Goal: Transaction & Acquisition: Purchase product/service

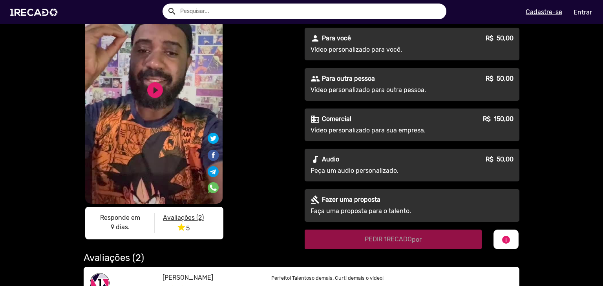
scroll to position [26, 0]
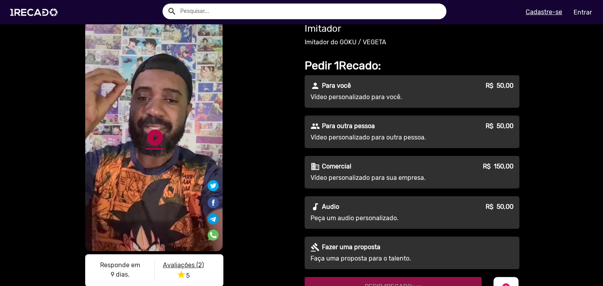
click at [148, 147] on link "play_circle_filled" at bounding box center [155, 137] width 19 height 19
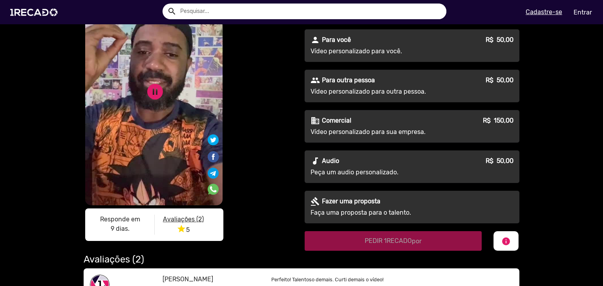
scroll to position [73, 0]
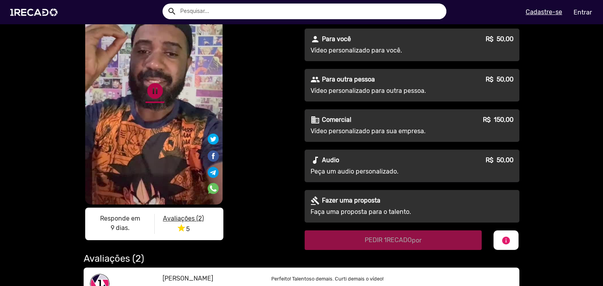
click at [151, 93] on link "pause_circle" at bounding box center [155, 91] width 19 height 19
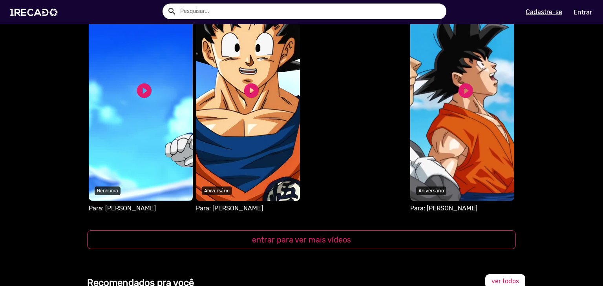
scroll to position [721, 0]
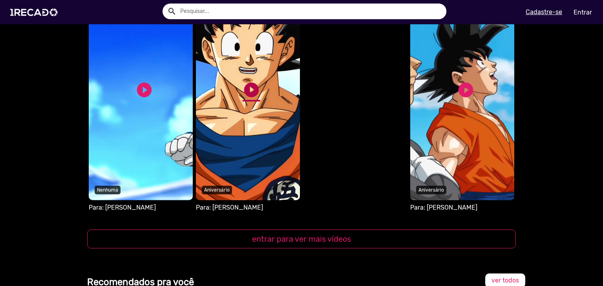
click at [242, 90] on link "play_circle_filled" at bounding box center [251, 90] width 18 height 18
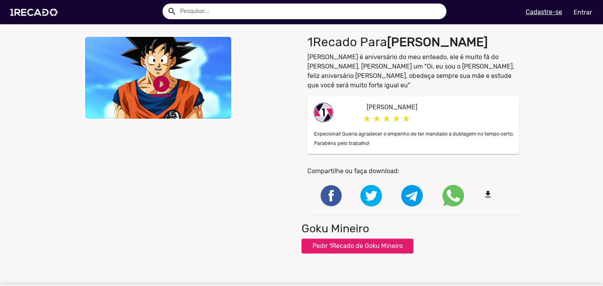
click at [160, 83] on link "play_circle_filled" at bounding box center [161, 84] width 20 height 20
click at [231, 85] on div "close Your browser does not support HTML5 video. pause_circle pause_circle" at bounding box center [190, 77] width 212 height 85
click at [355, 239] on button "Pedir 1Recado de Goku Mineiro" at bounding box center [357, 246] width 112 height 15
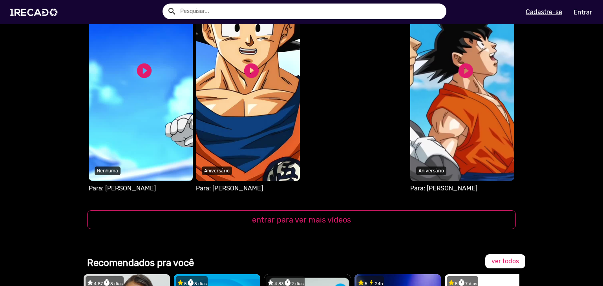
scroll to position [741, 0]
click at [447, 109] on video "S1RECADO vídeos dedicados para fãs e empresas" at bounding box center [462, 73] width 104 height 216
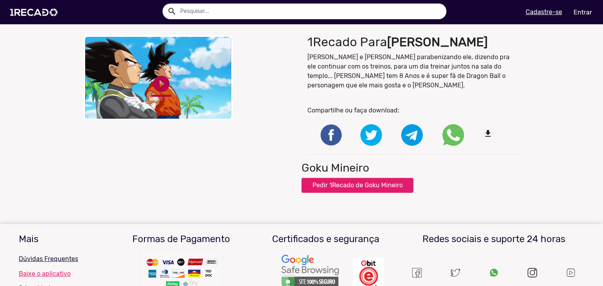
click at [151, 83] on link "play_circle_filled" at bounding box center [161, 84] width 20 height 20
click at [339, 178] on button "Pedir 1Recado de Goku Mineiro" at bounding box center [357, 185] width 112 height 15
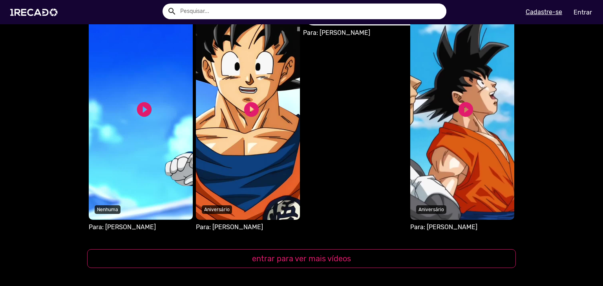
scroll to position [702, 0]
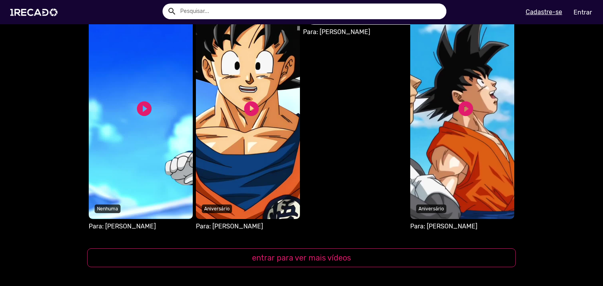
click at [241, 120] on video "S1RECADO vídeos dedicados para fãs e empresas" at bounding box center [248, 112] width 104 height 216
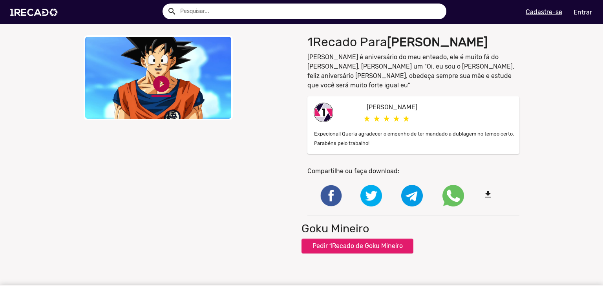
click at [157, 77] on link "play_circle_filled" at bounding box center [161, 84] width 20 height 20
click at [271, 120] on div "close Your browser does not support HTML5 video. pause_circle pause_circle" at bounding box center [190, 77] width 212 height 85
click at [326, 239] on button "Pedir 1Recado de Goku Mineiro" at bounding box center [357, 246] width 112 height 15
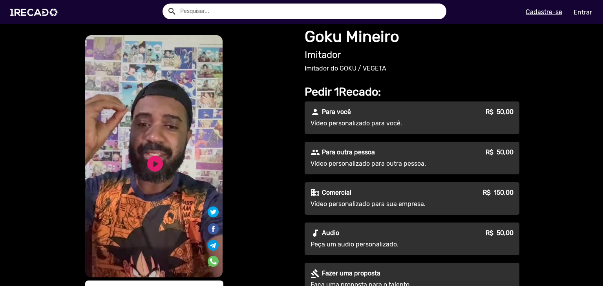
click at [370, 128] on p "Vídeo personalizado para você." at bounding box center [381, 123] width 142 height 9
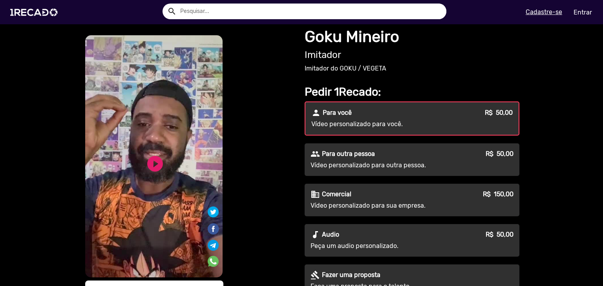
scroll to position [108, 0]
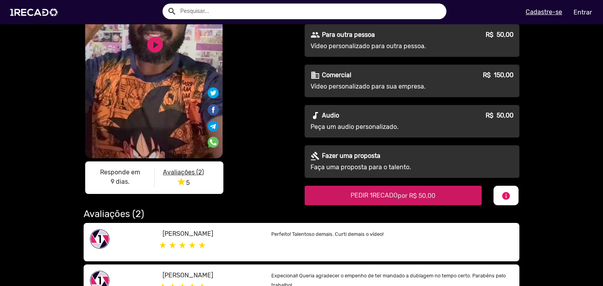
click at [413, 198] on span "por R$ 50,00" at bounding box center [416, 195] width 38 height 7
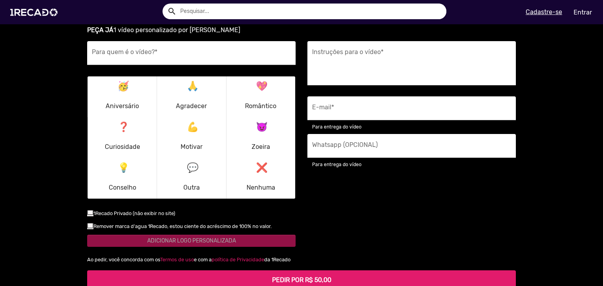
scroll to position [988, 0]
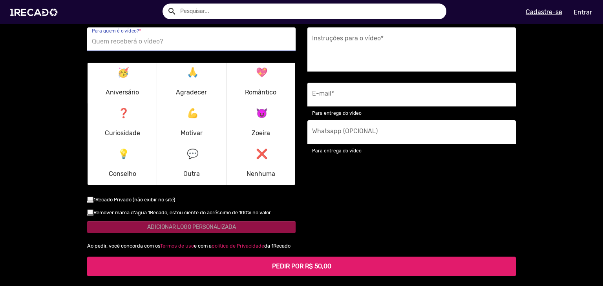
click at [157, 41] on input "Para quem é o vídeo? *" at bounding box center [191, 41] width 199 height 10
type input "João"
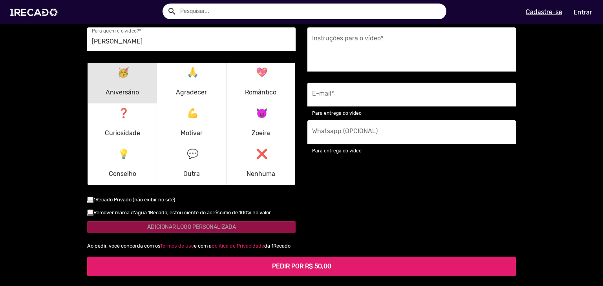
click at [125, 70] on mat-icon "🥳" at bounding box center [121, 70] width 9 height 9
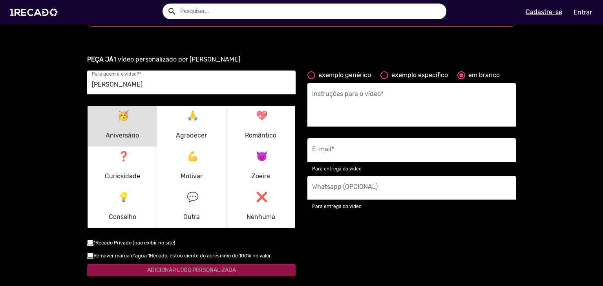
scroll to position [943, 0]
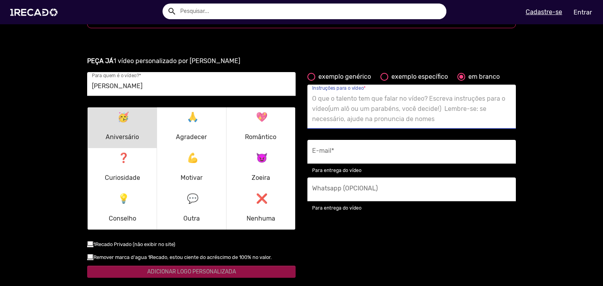
click at [367, 96] on textarea "Instruções para o vídeo *" at bounding box center [411, 109] width 199 height 32
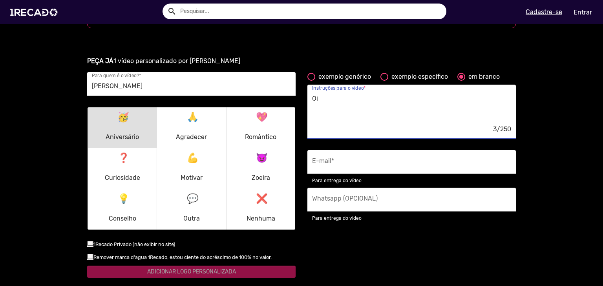
type textarea "O"
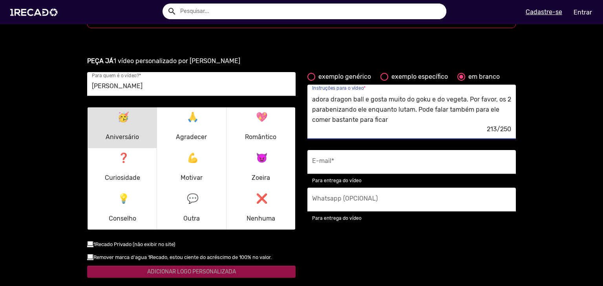
scroll to position [0, 0]
drag, startPoint x: 341, startPoint y: 106, endPoint x: 458, endPoint y: 97, distance: 117.2
click at [458, 97] on textarea "Olá! Será aniversário do meu filho, João, de 5 anos. Ele adora dragon ball e go…" at bounding box center [411, 109] width 199 height 32
drag, startPoint x: 458, startPoint y: 97, endPoint x: 350, endPoint y: 99, distance: 108.3
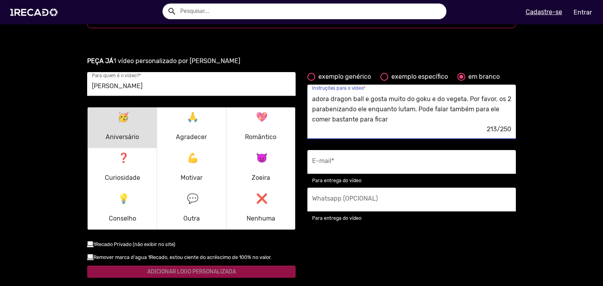
click at [350, 99] on textarea "Olá! Será aniversário do meu filho, João, de 5 anos. Ele adora dragon ball e go…" at bounding box center [411, 109] width 199 height 32
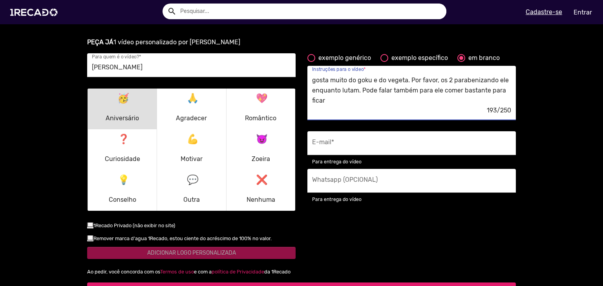
click at [350, 99] on textarea "Olá! Será aniversário do meu filho, João, de 5 anos. Ele gosta muito do goku e …" at bounding box center [411, 90] width 199 height 32
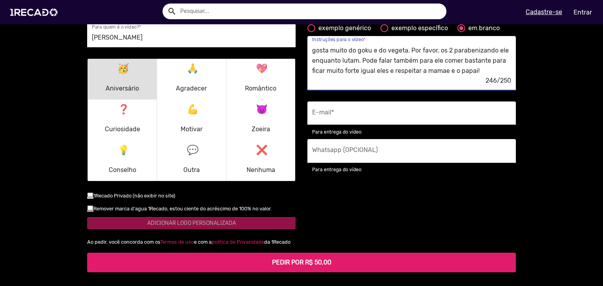
type textarea "Olá! Será aniversário do meu filho, João, de 5 anos. Ele gosta muito do goku e …"
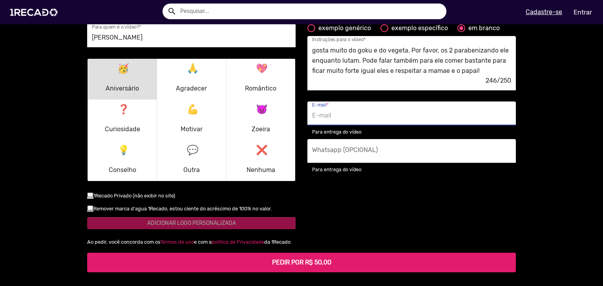
click at [365, 115] on input "E-mail *" at bounding box center [411, 116] width 199 height 10
type input "tavints@gmail.com"
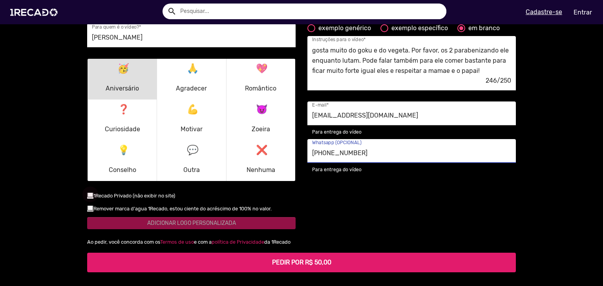
type input "(11)97072-4723"
click at [87, 191] on div at bounding box center [90, 194] width 6 height 6
click at [90, 198] on input "checkbox" at bounding box center [90, 198] width 0 height 0
checkbox input "true"
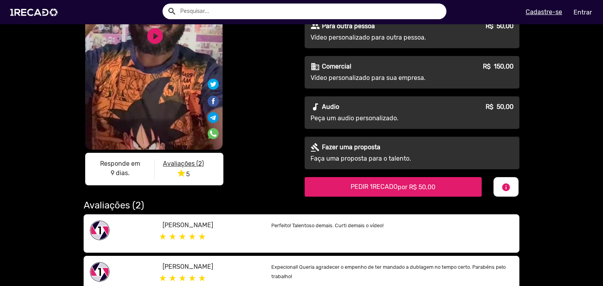
scroll to position [0, 0]
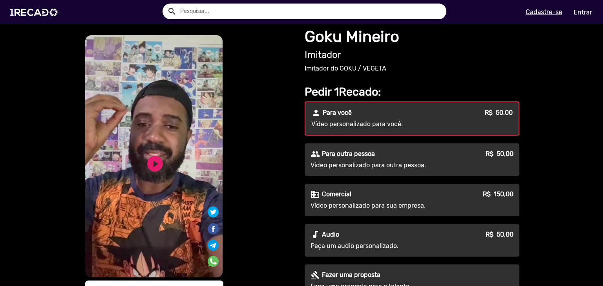
click at [350, 115] on div "person Para você R$ 50,00" at bounding box center [411, 112] width 201 height 9
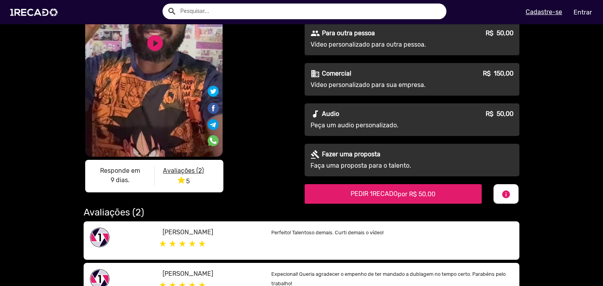
scroll to position [121, 0]
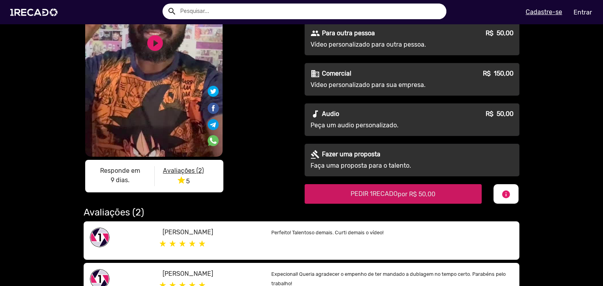
click at [399, 197] on span "por R$ 50,00" at bounding box center [416, 194] width 38 height 7
click at [375, 194] on span "PEDIR 1RECADO por R$ 50,00" at bounding box center [392, 193] width 85 height 7
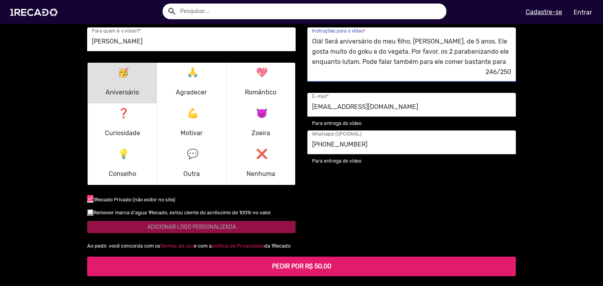
scroll to position [10, 0]
drag, startPoint x: 309, startPoint y: 40, endPoint x: 536, endPoint y: 84, distance: 231.3
click at [536, 84] on ur-book-modal "PEÇA JÁ 1 vídeo personalizado por Goku Mineiro João Para quem é o vídeo? * 🥳 An…" at bounding box center [301, 144] width 603 height 284
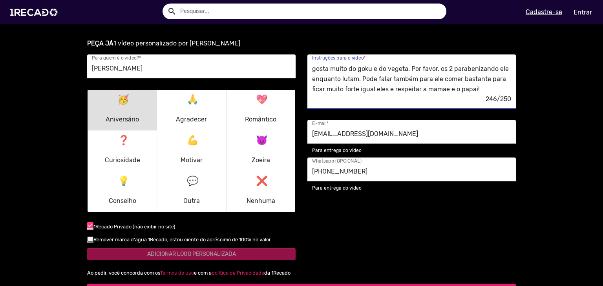
scroll to position [0, 0]
click at [438, 66] on textarea "Olá! Será aniversário do meu filho, João, de 5 anos. Ele gosta muito do goku e …" at bounding box center [411, 79] width 199 height 32
click at [425, 69] on textarea "Olá! Será aniversário do meu filho, João, de 5 anos. Ele gosta muito do goku e …" at bounding box center [411, 79] width 199 height 32
click at [428, 69] on textarea "Olá! Será aniversário do meu filho, João, de 5 anos. Ele gosta muito do goku e …" at bounding box center [411, 79] width 199 height 32
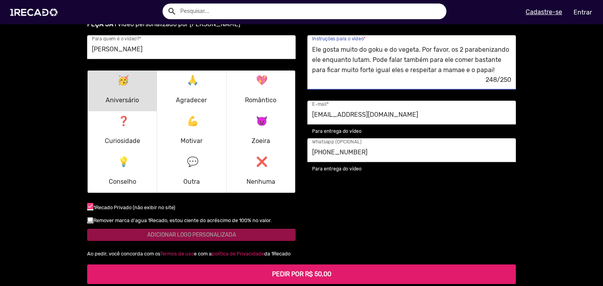
scroll to position [1017, 0]
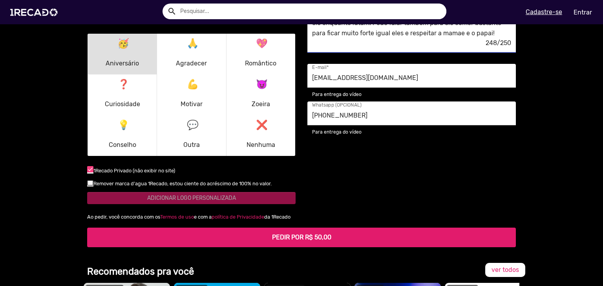
type textarea "Olá! Será aniversário do meu filho, João, fará 5 anos. Ele gosta muito do goku …"
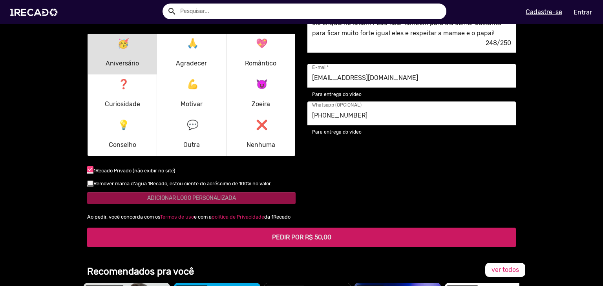
click at [313, 236] on b "PEDIR POR R$ 50,00" at bounding box center [301, 237] width 59 height 7
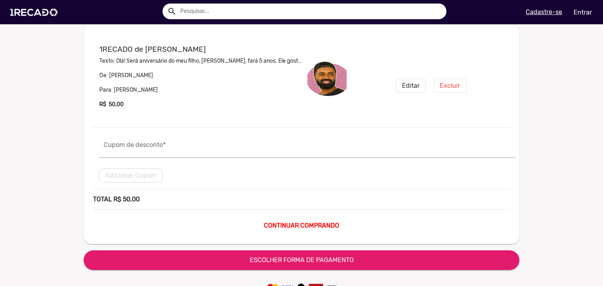
scroll to position [31, 0]
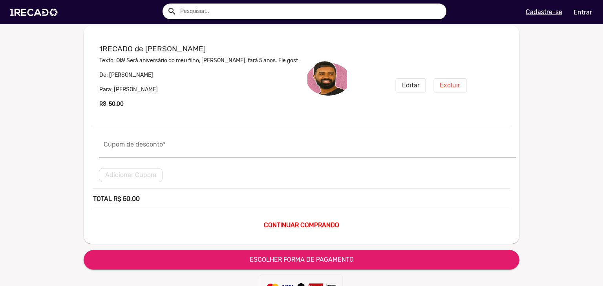
click at [268, 62] on p "Texto: Olá! Será aniversário do meu filho, João, fará 5 anos. Ele gosta muito d…" at bounding box center [200, 60] width 202 height 8
click at [408, 84] on span "Editar" at bounding box center [411, 85] width 18 height 7
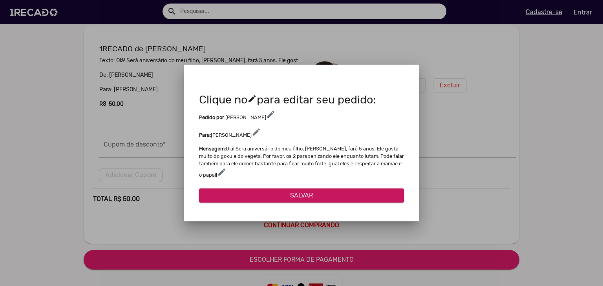
click at [441, 149] on div at bounding box center [301, 143] width 603 height 286
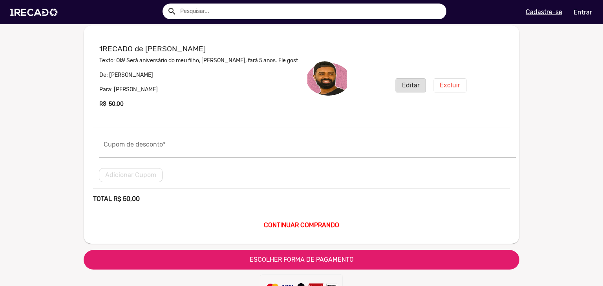
click at [425, 253] on button "ESCOLHER FORMA DE PAGAMENTO" at bounding box center [301, 260] width 435 height 20
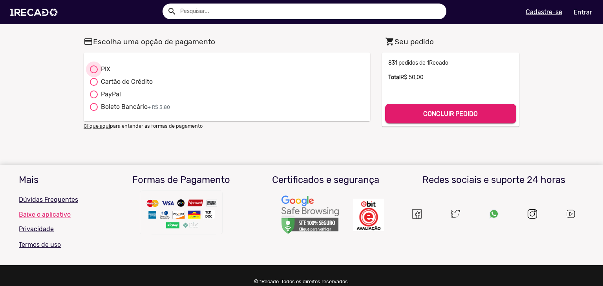
click at [91, 69] on div at bounding box center [94, 70] width 8 height 8
click at [93, 73] on input "PIX" at bounding box center [93, 73] width 0 height 0
radio input "true"
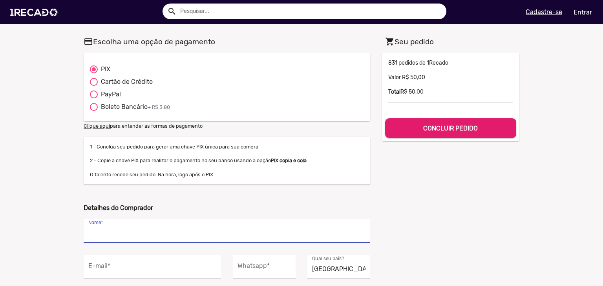
click at [260, 234] on input "Nome *" at bounding box center [226, 233] width 277 height 10
type input "[PERSON_NAME]"
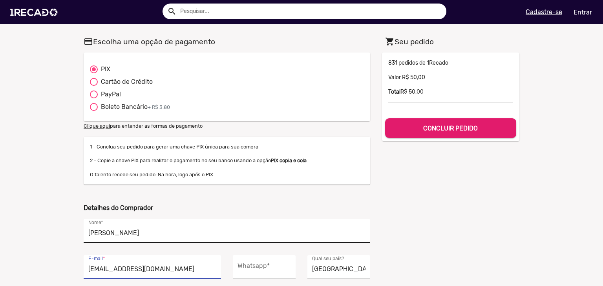
type input "tavints@gmail.com"
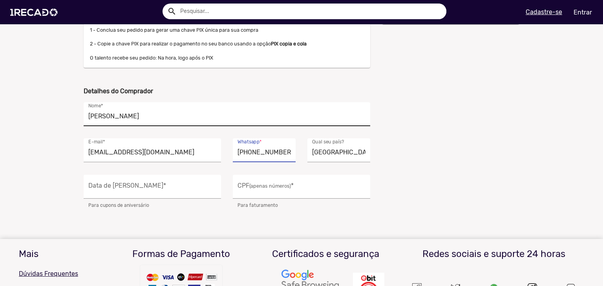
scroll to position [118, 0]
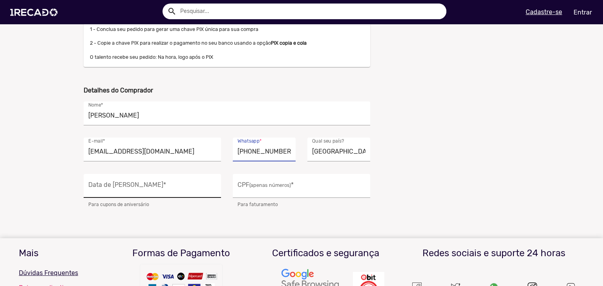
type input "(11)97072-4723"
click at [173, 195] on div "Data de Nascimento *" at bounding box center [152, 186] width 128 height 24
type input "24/05/1991"
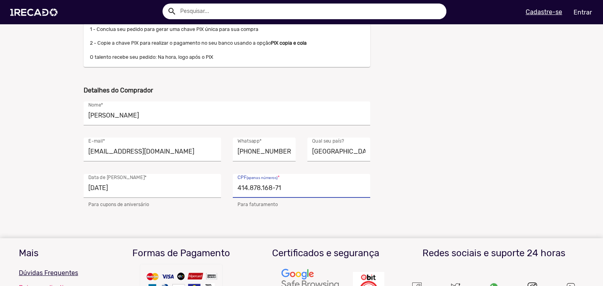
scroll to position [0, 0]
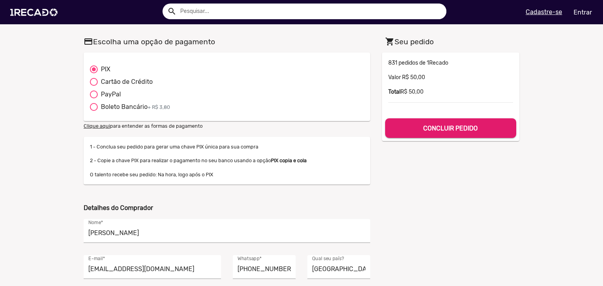
type input "414.878.168-71"
click at [423, 122] on h5 "CONCLUIR PEDIDO" at bounding box center [450, 127] width 118 height 11
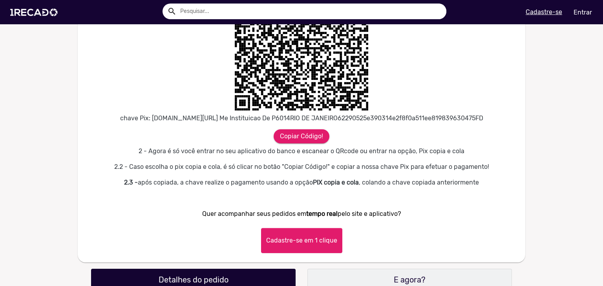
scroll to position [334, 0]
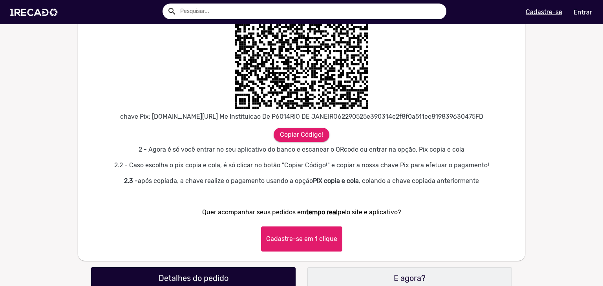
click at [303, 252] on button "Cadastre-se em 1 clique" at bounding box center [301, 239] width 81 height 25
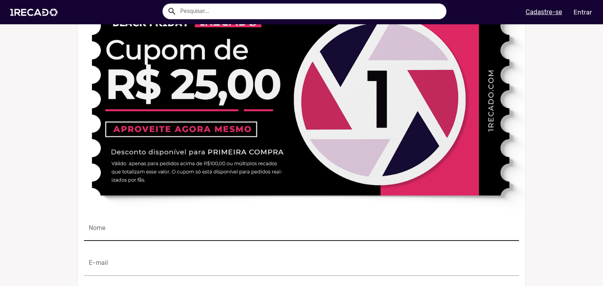
scroll to position [661, 0]
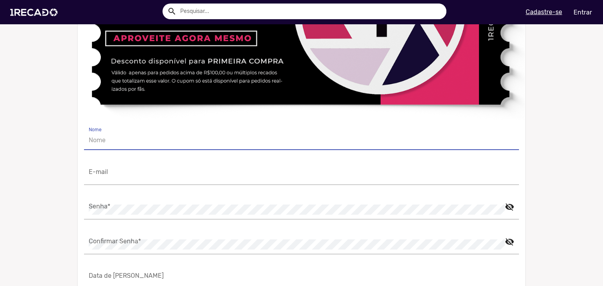
click at [135, 146] on input "Nome" at bounding box center [301, 140] width 425 height 10
type input "[PERSON_NAME]"
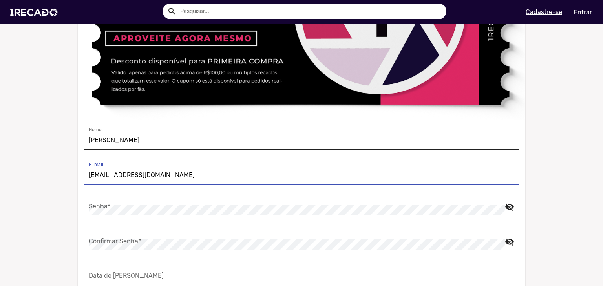
type input "tavints@gmail.com"
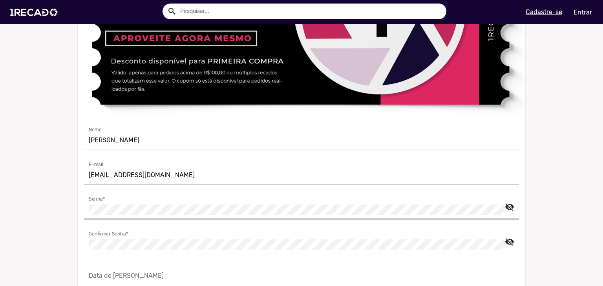
click at [505, 209] on mat-icon "visibility_off" at bounding box center [509, 204] width 9 height 9
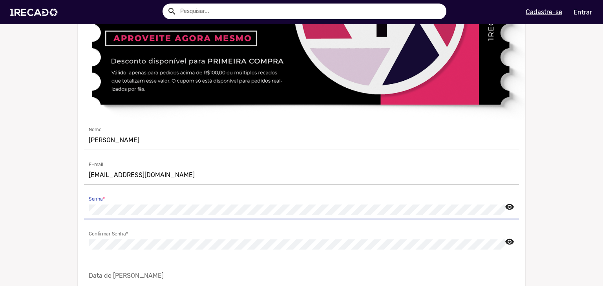
scroll to position [768, 0]
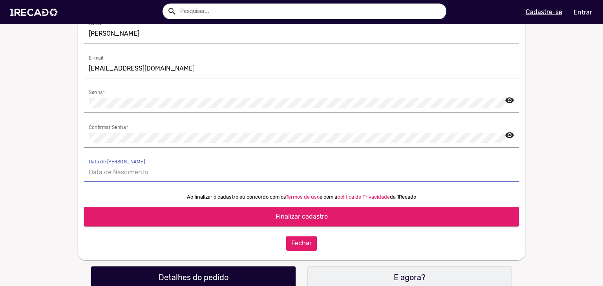
click at [244, 178] on input "Data de Nascimento" at bounding box center [301, 173] width 425 height 10
type input "24/05/1991"
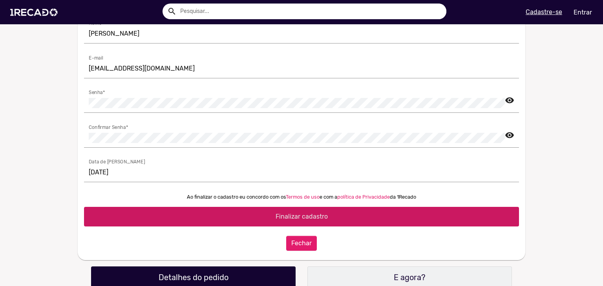
click at [303, 220] on span "Finalizar cadastro" at bounding box center [301, 216] width 52 height 7
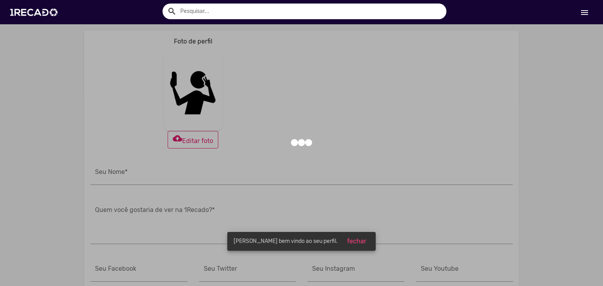
type input "[PERSON_NAME]"
type input "https://facebook.com/"
type input "https://twitter.com/"
type input "https://instagram.com/"
type input "https://youtube.com/"
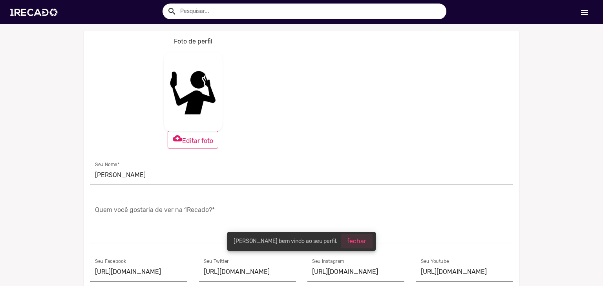
click at [354, 241] on span "fechar" at bounding box center [356, 241] width 19 height 7
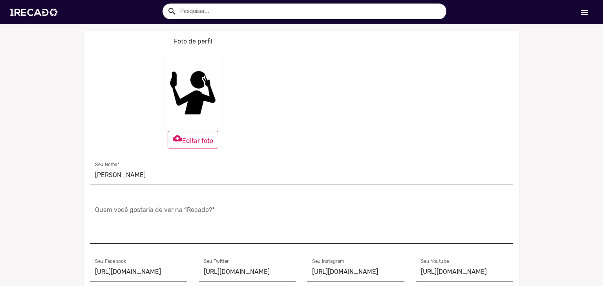
scroll to position [215, 0]
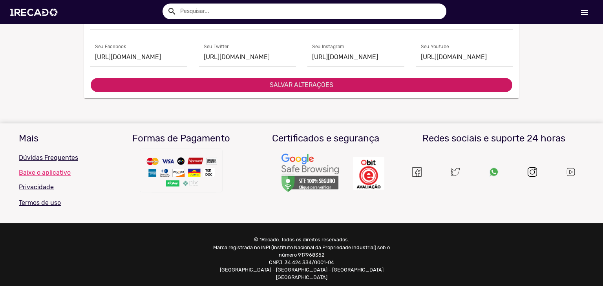
click at [277, 84] on span "SALVAR ALTERAÇÕES" at bounding box center [302, 84] width 64 height 7
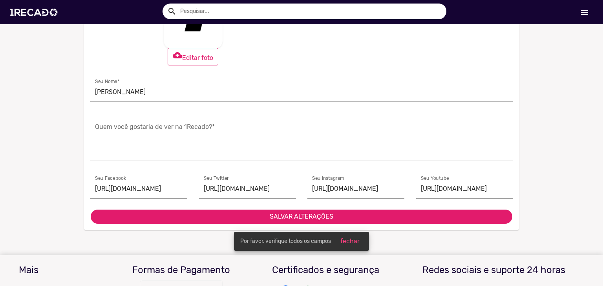
scroll to position [0, 0]
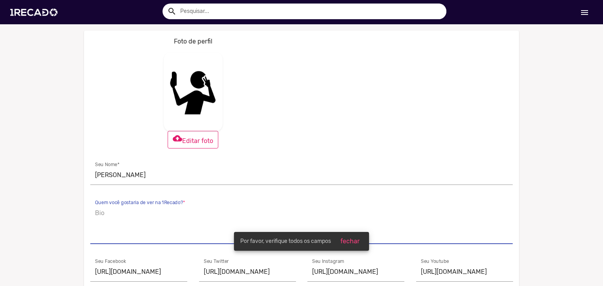
click at [231, 221] on textarea "Quem você gostaria de ver na 1Recado? *" at bounding box center [301, 224] width 413 height 32
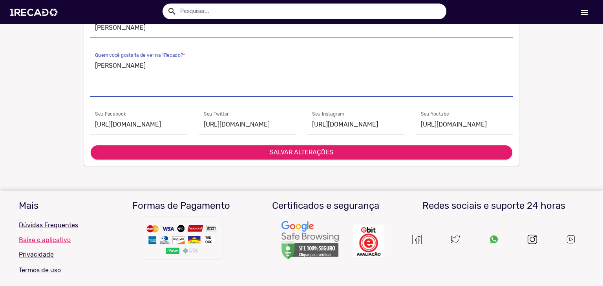
scroll to position [149, 0]
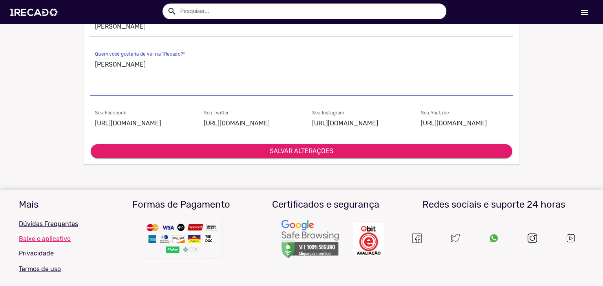
type textarea "Goku"
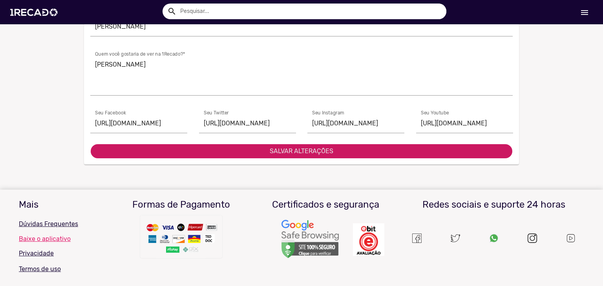
click at [304, 152] on span "SALVAR ALTERAÇÕES" at bounding box center [302, 151] width 64 height 7
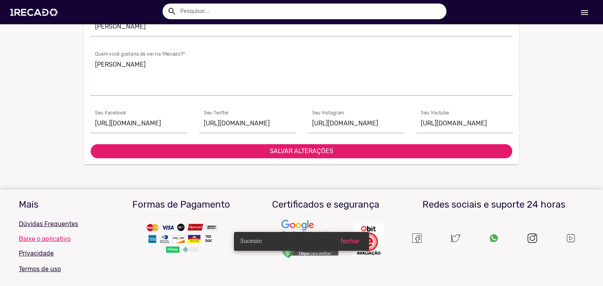
scroll to position [0, 0]
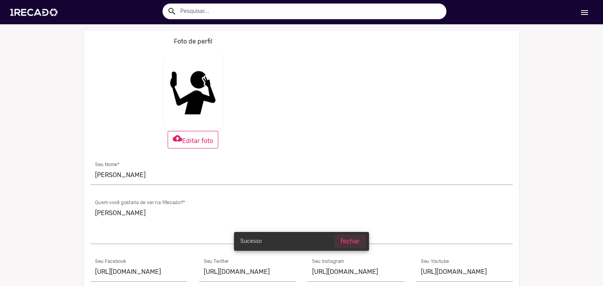
click at [351, 239] on span "fechar" at bounding box center [349, 241] width 19 height 7
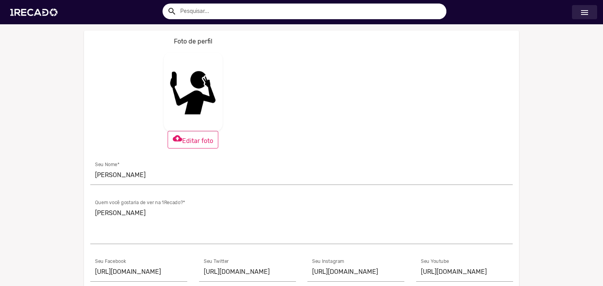
click at [585, 13] on mat-icon "menu" at bounding box center [583, 12] width 9 height 9
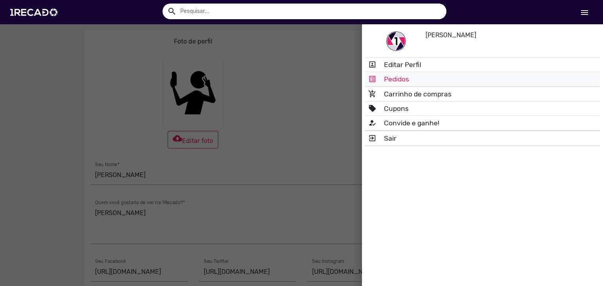
click at [388, 81] on link "list_alt Pedidos" at bounding box center [482, 79] width 235 height 14
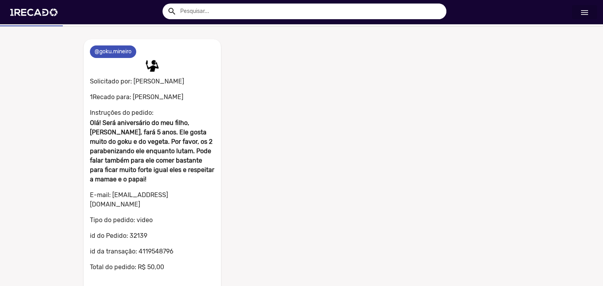
scroll to position [51, 0]
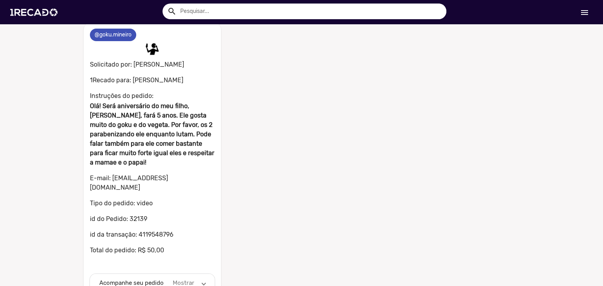
click at [173, 279] on mat-panel-description "Mostrar" at bounding box center [183, 283] width 24 height 9
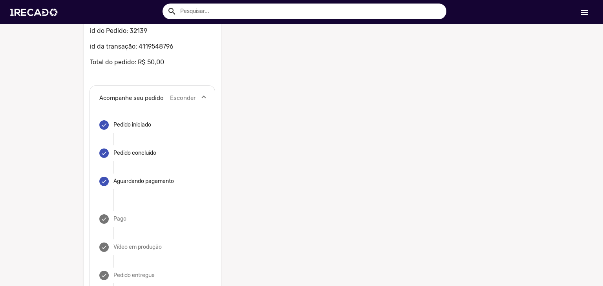
scroll to position [242, 0]
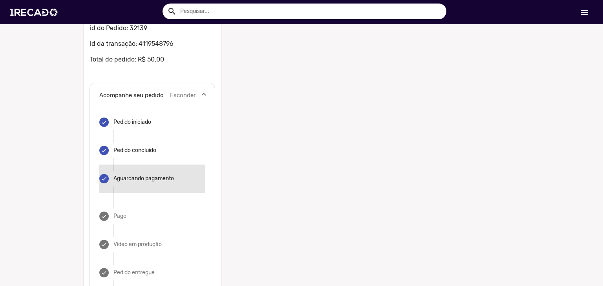
click at [145, 175] on span "Aguardando pagamento" at bounding box center [143, 178] width 60 height 7
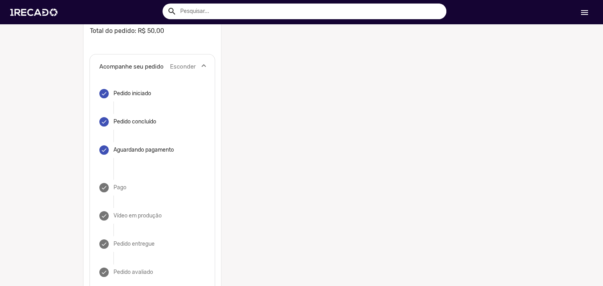
scroll to position [0, 0]
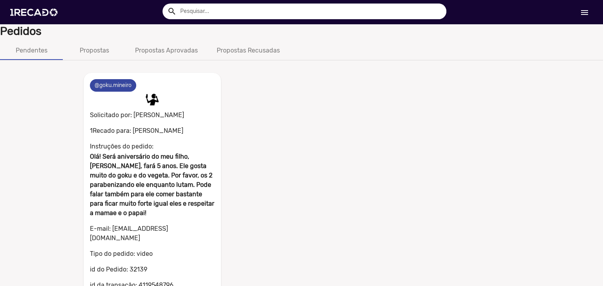
click at [104, 92] on div at bounding box center [152, 100] width 137 height 16
click at [154, 48] on div "Propostas Aprovadas" at bounding box center [166, 50] width 63 height 9
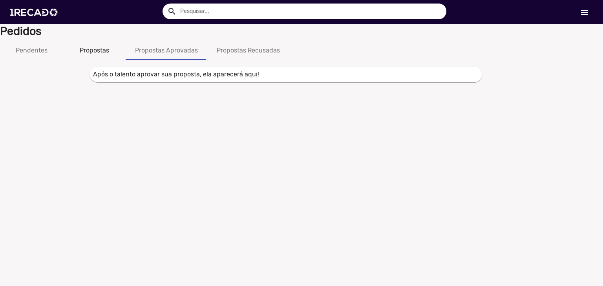
click at [96, 49] on div "Propostas" at bounding box center [94, 50] width 29 height 9
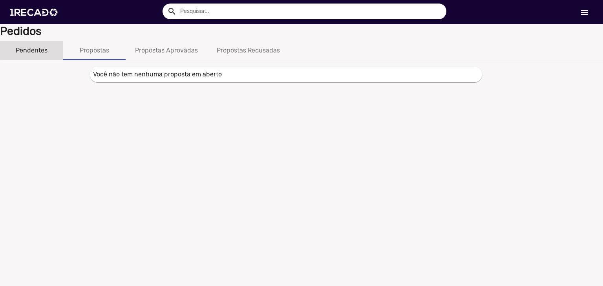
click at [50, 48] on div "Pendentes" at bounding box center [31, 50] width 63 height 19
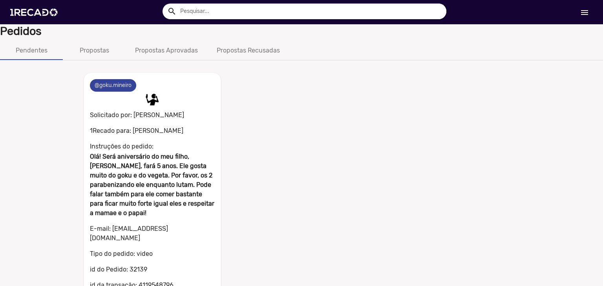
click at [115, 82] on mat-chip "@goku.mineiro" at bounding box center [113, 85] width 46 height 13
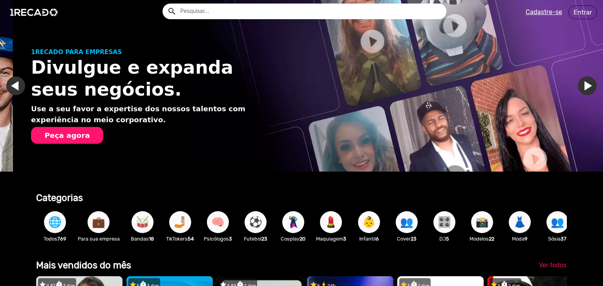
scroll to position [0, 596]
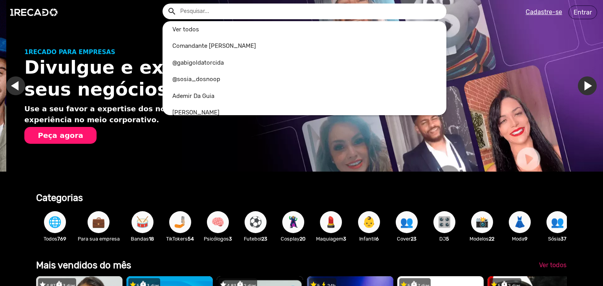
click at [311, 6] on input "text" at bounding box center [310, 12] width 272 height 16
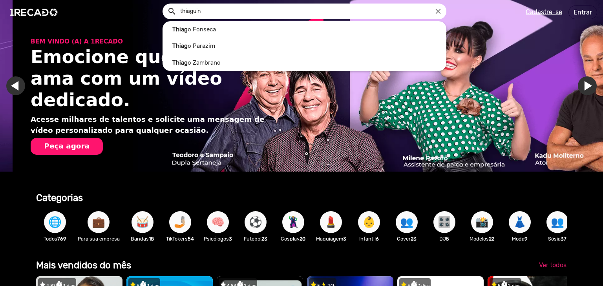
scroll to position [0, 1193]
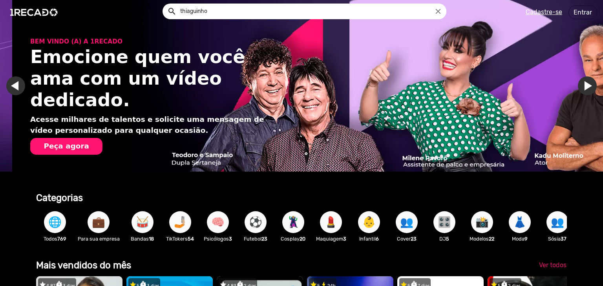
click at [164, 4] on button "search" at bounding box center [171, 11] width 14 height 14
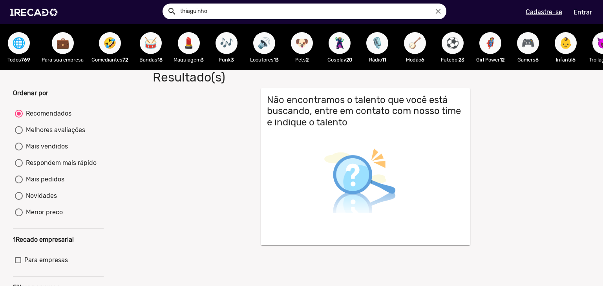
drag, startPoint x: 211, startPoint y: 13, endPoint x: 133, endPoint y: 16, distance: 78.1
click at [162, 16] on ng-autocomplete "thiaguinho close" at bounding box center [304, 12] width 284 height 16
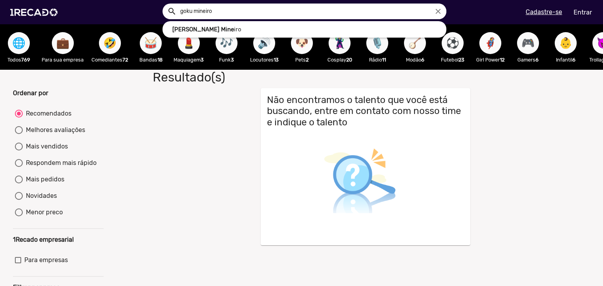
type input "goku mineiro"
click at [164, 4] on button "search" at bounding box center [171, 11] width 14 height 14
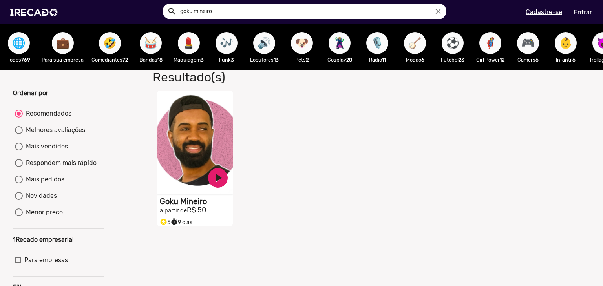
click at [203, 161] on video "S1RECADO vídeos dedicados para fãs e empresas" at bounding box center [195, 143] width 77 height 104
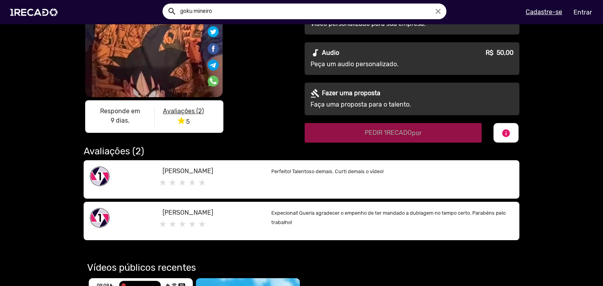
scroll to position [304, 0]
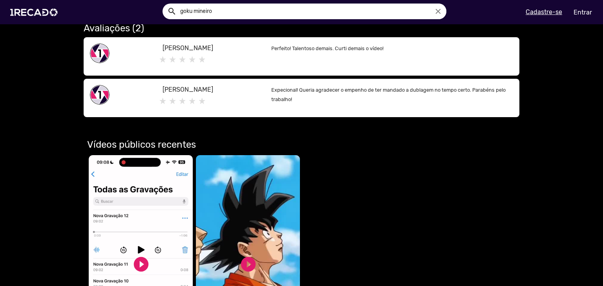
click at [220, 226] on video "Seu navegador não reproduz vídeo em HTML5" at bounding box center [248, 263] width 104 height 216
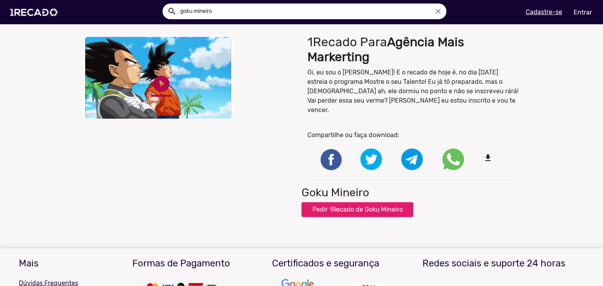
click at [163, 82] on link "play_circle_filled" at bounding box center [161, 84] width 20 height 20
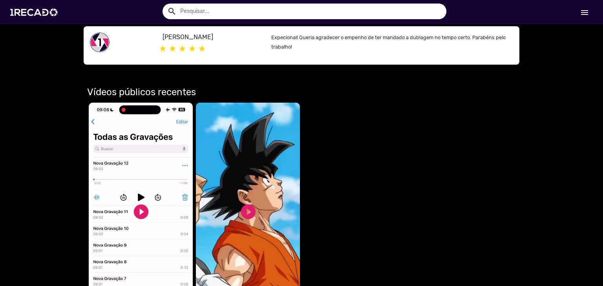
scroll to position [368, 0]
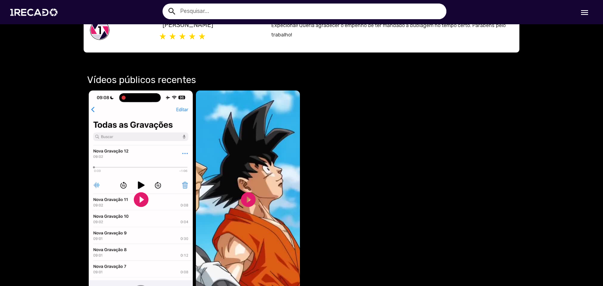
click at [246, 162] on video "Seu navegador não reproduz vídeo em HTML5" at bounding box center [248, 199] width 104 height 216
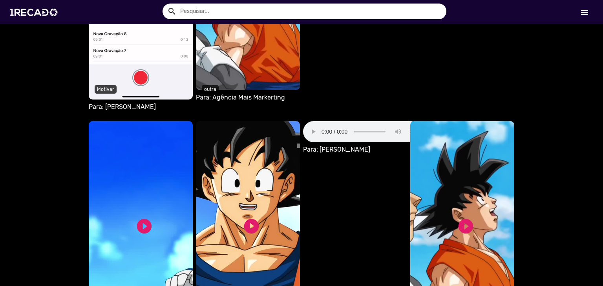
scroll to position [676, 0]
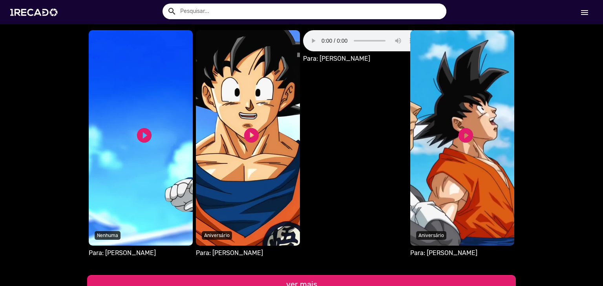
click at [242, 124] on div "play_circle_filled" at bounding box center [251, 136] width 18 height 24
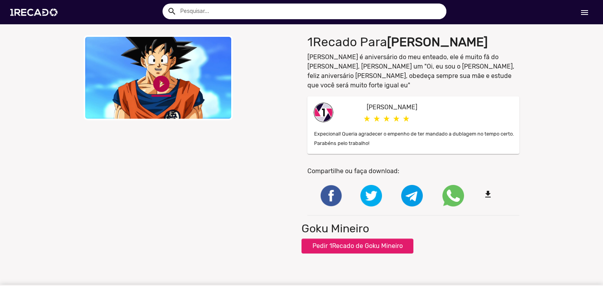
click at [160, 88] on link "play_circle_filled" at bounding box center [161, 84] width 20 height 20
